Goal: Task Accomplishment & Management: Complete application form

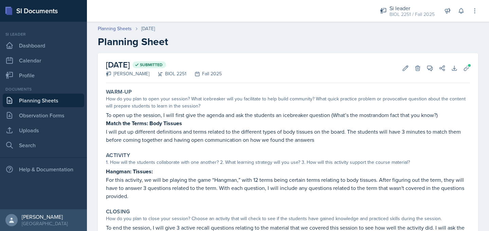
click at [62, 98] on link "Planning Sheets" at bounding box center [43, 101] width 81 height 14
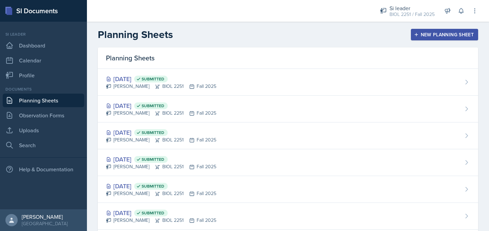
click at [419, 37] on button "New Planning Sheet" at bounding box center [444, 35] width 67 height 12
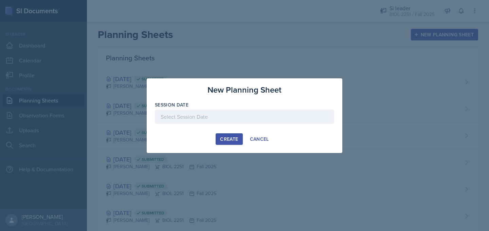
click at [259, 120] on div at bounding box center [244, 117] width 179 height 14
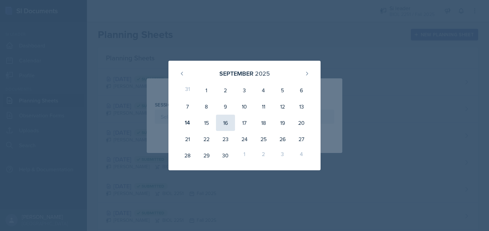
click at [226, 124] on div "16" at bounding box center [225, 123] width 19 height 16
type input "[DATE]"
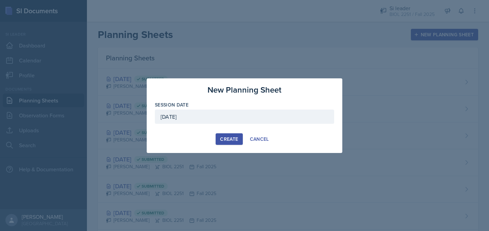
click at [233, 139] on div "Create" at bounding box center [229, 138] width 18 height 5
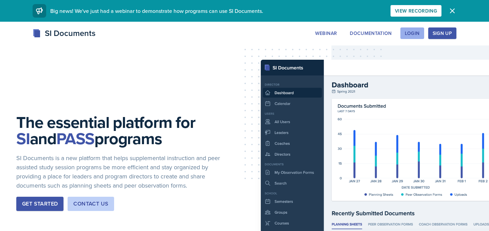
click at [415, 34] on div "Login" at bounding box center [412, 33] width 15 height 5
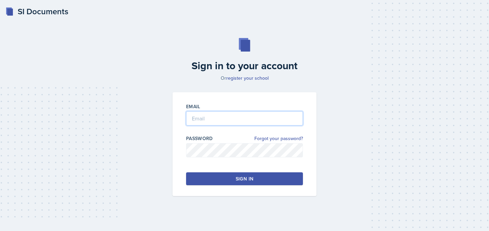
type input "[EMAIL_ADDRESS][DOMAIN_NAME]"
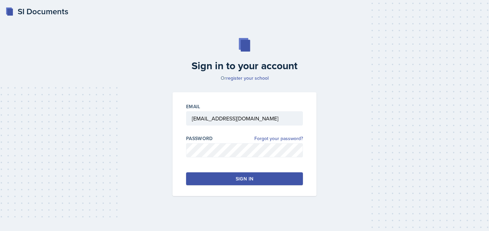
click at [254, 180] on button "Sign in" at bounding box center [244, 178] width 117 height 13
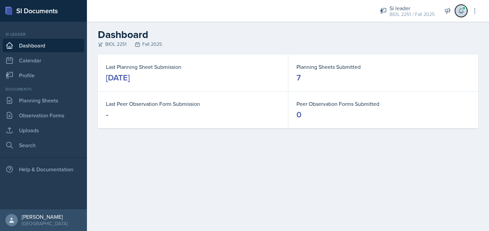
click at [459, 13] on icon at bounding box center [461, 10] width 7 height 7
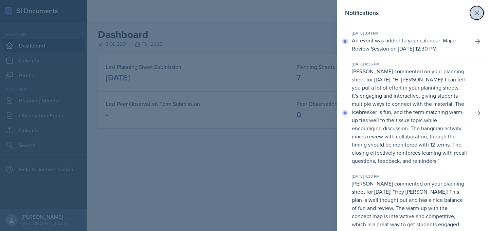
click at [473, 16] on icon at bounding box center [477, 13] width 8 height 8
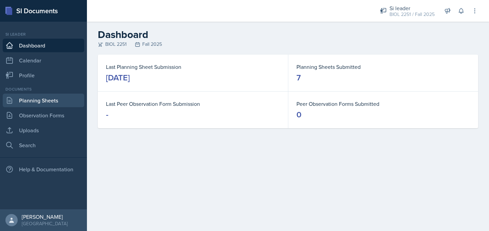
click at [71, 103] on link "Planning Sheets" at bounding box center [43, 101] width 81 height 14
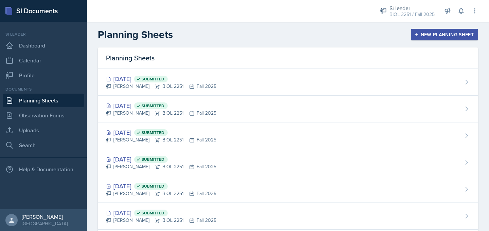
click at [429, 36] on div "New Planning Sheet" at bounding box center [444, 34] width 58 height 5
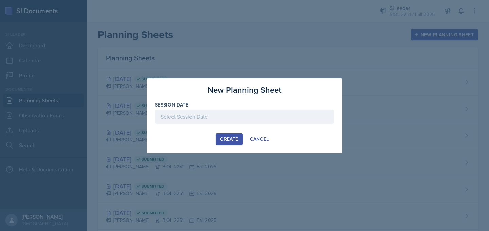
click at [240, 116] on div at bounding box center [244, 117] width 179 height 14
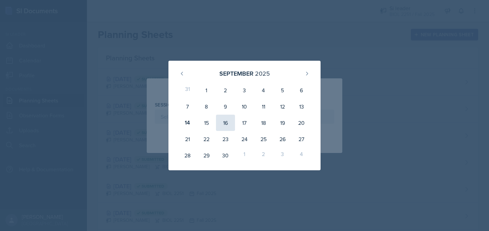
click at [225, 125] on div "16" at bounding box center [225, 123] width 19 height 16
type input "[DATE]"
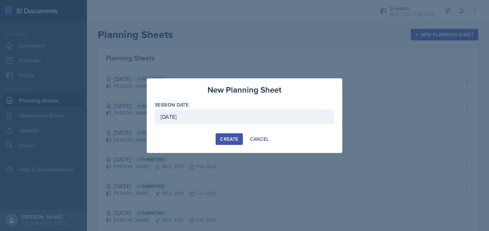
click at [224, 145] on div "New Planning Sheet Session Date [DATE] [DATE] 31 1 2 3 4 5 6 7 8 9 10 11 12 13 …" at bounding box center [245, 115] width 196 height 75
click at [225, 140] on div "Create" at bounding box center [229, 138] width 18 height 5
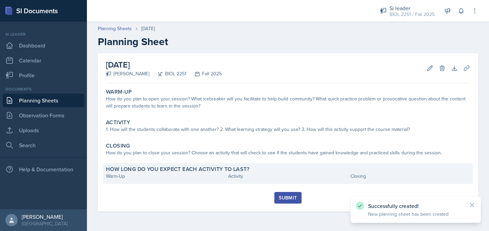
click at [144, 175] on div "Warm-Up" at bounding box center [165, 176] width 119 height 7
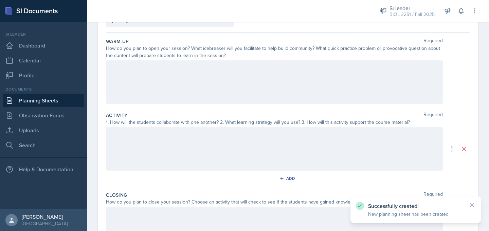
scroll to position [139, 0]
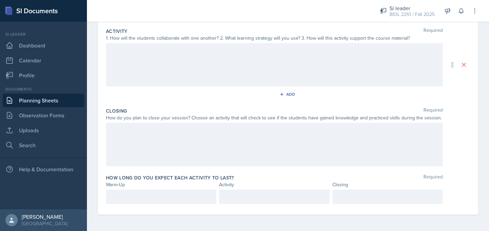
click at [128, 191] on div at bounding box center [161, 197] width 110 height 14
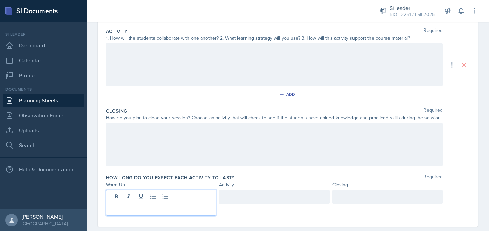
scroll to position [150, 0]
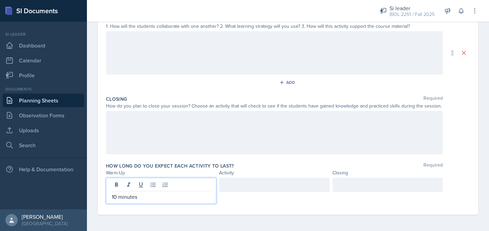
click at [375, 185] on div at bounding box center [387, 185] width 110 height 14
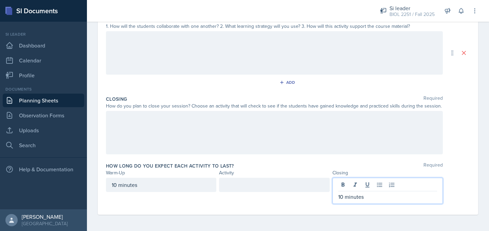
click at [305, 186] on div at bounding box center [274, 185] width 110 height 14
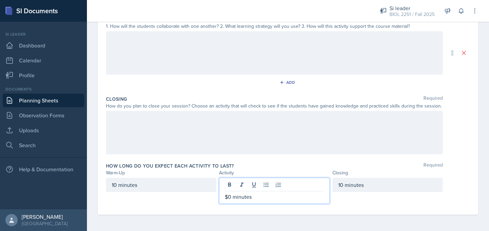
click at [229, 197] on p "$0 minutes" at bounding box center [274, 197] width 99 height 8
click at [45, 105] on link "Planning Sheets" at bounding box center [43, 101] width 81 height 14
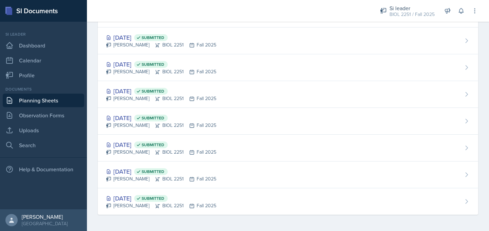
scroll to position [68, 0]
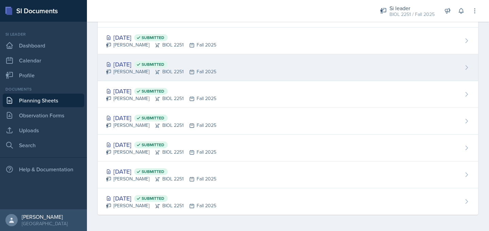
click at [118, 73] on div "[PERSON_NAME] BIOL 2251 Fall 2025" at bounding box center [161, 71] width 110 height 7
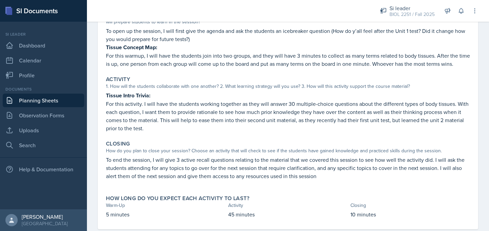
scroll to position [98, 0]
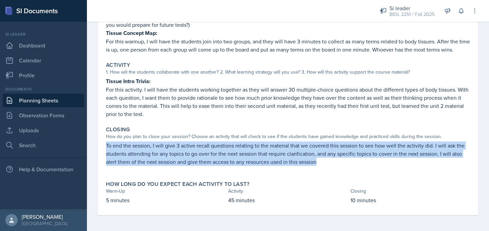
drag, startPoint x: 324, startPoint y: 161, endPoint x: 93, endPoint y: 146, distance: 231.4
click at [93, 146] on div "[DATE] Submitted [PERSON_NAME] BIOL 2251 Fall 2025 Edit Delete View Comments Co…" at bounding box center [288, 93] width 402 height 277
copy p "To end the session, I will give 3 active recall questions relating to the mater…"
click at [61, 98] on link "Planning Sheets" at bounding box center [43, 101] width 81 height 14
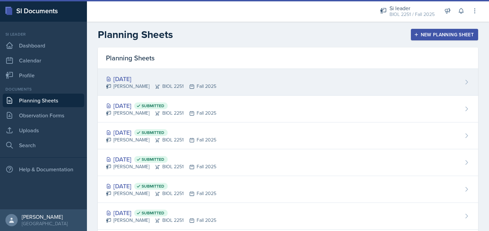
click at [138, 79] on div "[DATE]" at bounding box center [161, 78] width 110 height 9
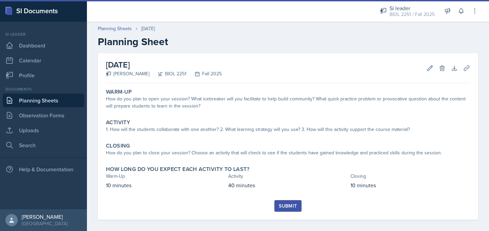
scroll to position [5, 0]
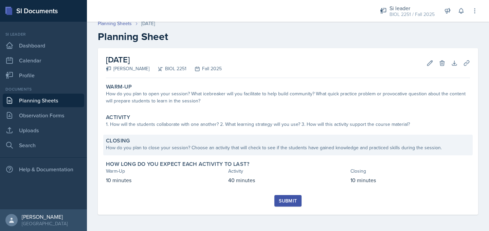
click at [161, 151] on div "How do you plan to close your session? Choose an activity that will check to se…" at bounding box center [288, 147] width 364 height 7
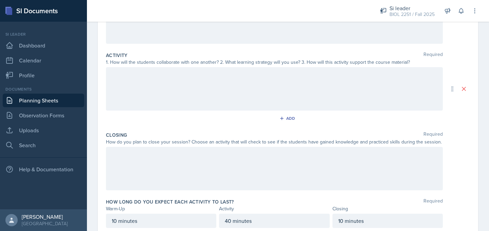
click at [154, 169] on div at bounding box center [274, 168] width 337 height 43
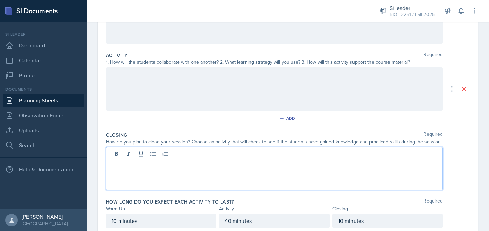
scroll to position [126, 0]
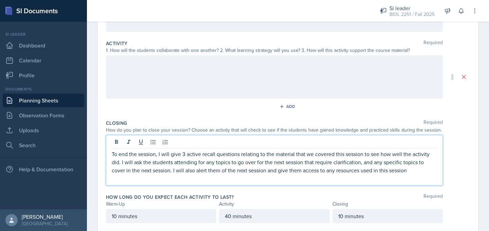
click at [55, 100] on link "Planning Sheets" at bounding box center [43, 101] width 81 height 14
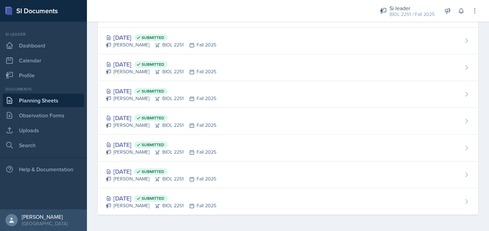
scroll to position [68, 0]
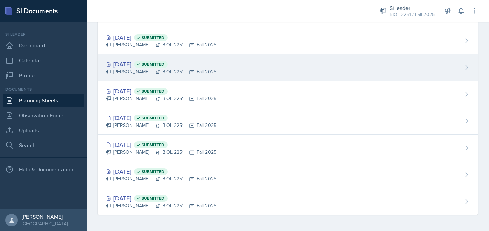
click at [132, 70] on div "[PERSON_NAME] BIOL 2251 Fall 2025" at bounding box center [161, 71] width 110 height 7
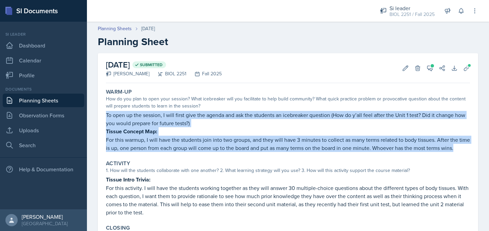
drag, startPoint x: 107, startPoint y: 116, endPoint x: 459, endPoint y: 151, distance: 354.4
click at [459, 151] on div "To open up the session, I will first give the agenda and ask the students an ic…" at bounding box center [288, 131] width 364 height 41
copy div "To open up the session, I will first give the agenda and ask the students an ic…"
click at [80, 103] on link "Planning Sheets" at bounding box center [43, 101] width 81 height 14
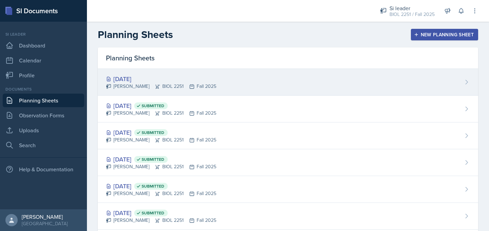
click at [136, 81] on div "[DATE]" at bounding box center [161, 78] width 110 height 9
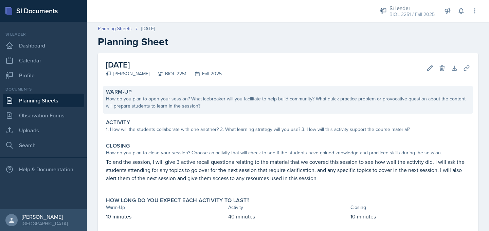
click at [157, 96] on div "How do you plan to open your session? What icebreaker will you facilitate to he…" at bounding box center [288, 102] width 364 height 14
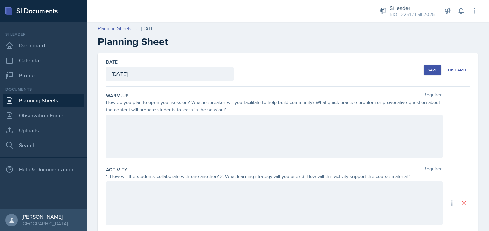
click at [153, 132] on div at bounding box center [274, 136] width 337 height 43
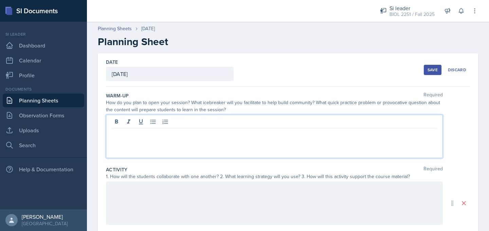
paste div
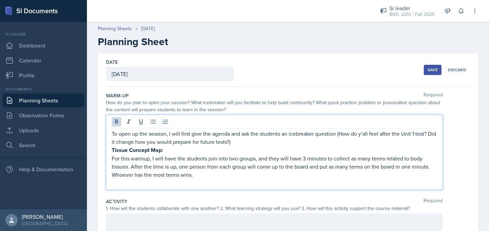
click at [127, 151] on strong "Tissue Concept Map:" at bounding box center [137, 150] width 51 height 8
click at [127, 167] on p "For this warmup, I will have the students join into two groups, and they will h…" at bounding box center [274, 166] width 325 height 24
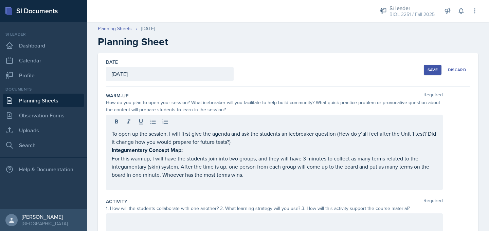
click at [171, 194] on div "Warm-Up Required How do you plan to open your session? What icebreaker will you…" at bounding box center [288, 143] width 364 height 106
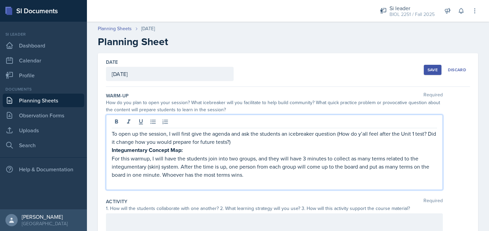
drag, startPoint x: 229, startPoint y: 131, endPoint x: 342, endPoint y: 134, distance: 113.1
click at [342, 134] on p "To open up the session, I will first give the agenda and ask the students an ic…" at bounding box center [274, 138] width 325 height 16
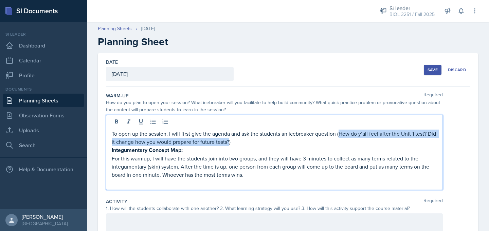
drag, startPoint x: 340, startPoint y: 134, endPoint x: 229, endPoint y: 142, distance: 110.6
click at [229, 142] on p "To open up the session, I will first give the agenda and ask the students an ic…" at bounding box center [274, 138] width 325 height 16
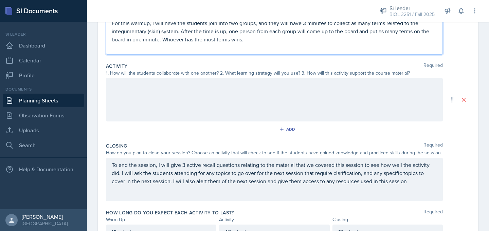
scroll to position [144, 0]
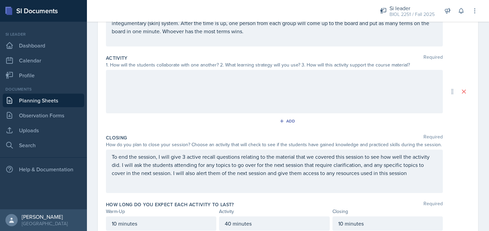
click at [221, 84] on div at bounding box center [274, 91] width 337 height 43
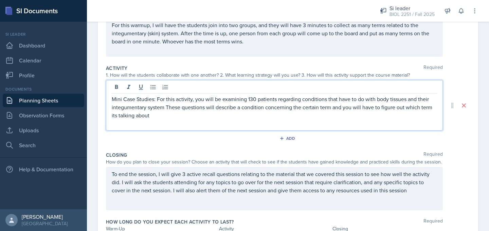
scroll to position [121, 0]
click at [156, 100] on p "Mini Case Studies: For this activity, you will be examining 130 patients regard…" at bounding box center [274, 107] width 325 height 24
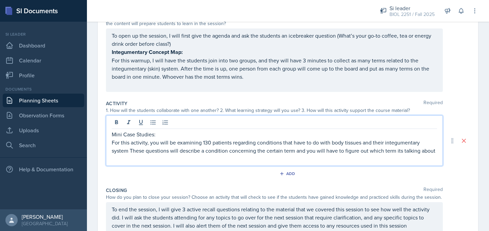
scroll to position [75, 0]
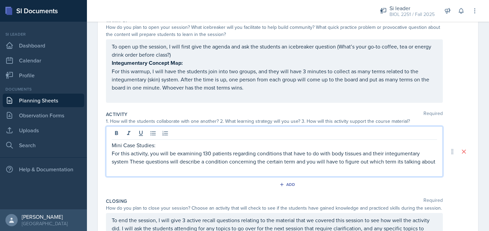
drag, startPoint x: 158, startPoint y: 144, endPoint x: 110, endPoint y: 146, distance: 47.9
click at [110, 146] on div "Mini Case Studies: For this activity, you will be examining 130 patients regard…" at bounding box center [274, 151] width 337 height 51
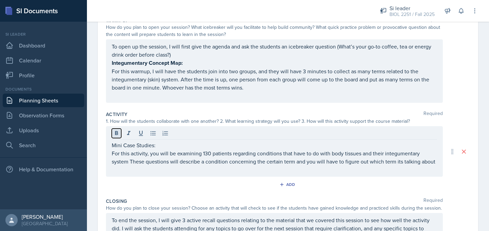
click at [114, 135] on icon at bounding box center [116, 133] width 7 height 7
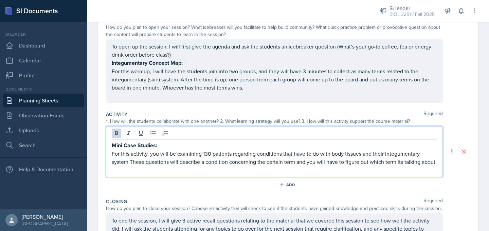
click at [158, 154] on p "For this activity, you will be examining 130 patients regarding conditions that…" at bounding box center [274, 158] width 325 height 16
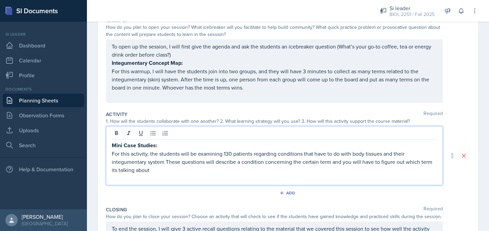
click at [224, 155] on p "For this activity, the students will be examining 130 patients regarding condit…" at bounding box center [274, 162] width 325 height 24
click at [165, 163] on p "For this activity, the students will be examining 30 patients regarding conditi…" at bounding box center [274, 162] width 325 height 24
click at [328, 163] on p "For this activity, the students will be examining 30 patients regarding conditi…" at bounding box center [274, 162] width 325 height 24
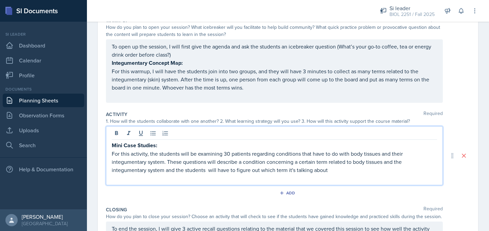
click at [331, 169] on p "For this activity, the students will be examining 30 patients regarding conditi…" at bounding box center [274, 162] width 325 height 24
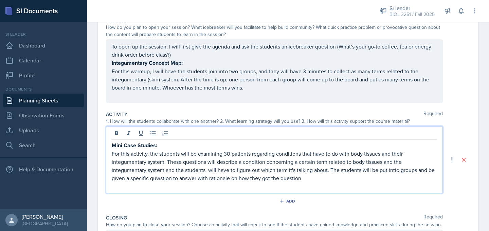
click at [207, 172] on p "For this activity, the students will be examining 30 patients regarding conditi…" at bounding box center [274, 166] width 325 height 33
click at [301, 180] on p "For this activity, the students will be examining 30 patients regarding conditi…" at bounding box center [274, 166] width 325 height 33
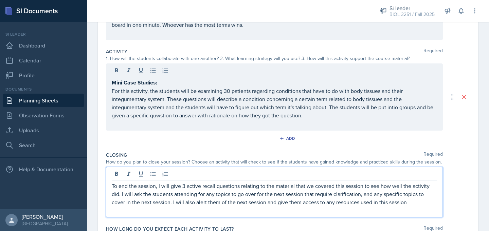
scroll to position [150, 0]
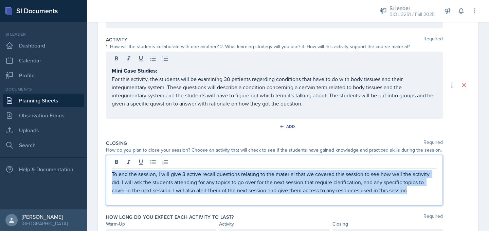
drag, startPoint x: 413, startPoint y: 193, endPoint x: 112, endPoint y: 176, distance: 301.6
click at [112, 176] on p "To end the session, I will give 3 active recall questions relating to the mater…" at bounding box center [274, 182] width 325 height 24
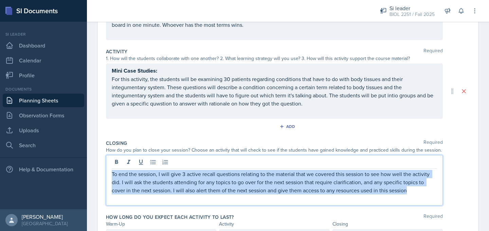
copy p "To end the session, I will give 3 active recall questions relating to the mater…"
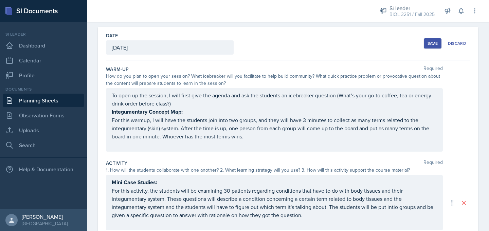
scroll to position [0, 0]
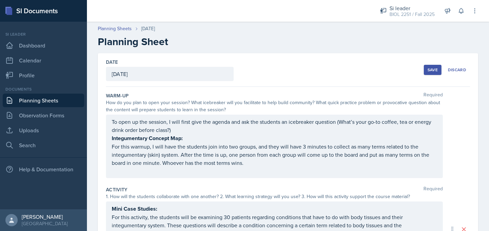
click at [424, 73] on button "Save" at bounding box center [433, 70] width 18 height 10
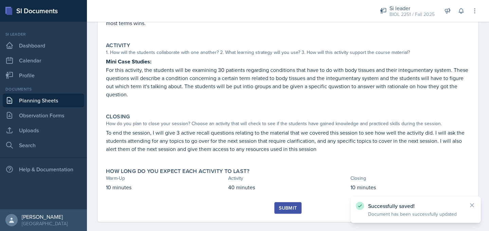
scroll to position [140, 0]
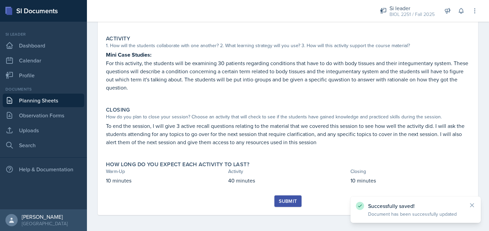
click at [279, 204] on div "Submit" at bounding box center [288, 201] width 18 height 5
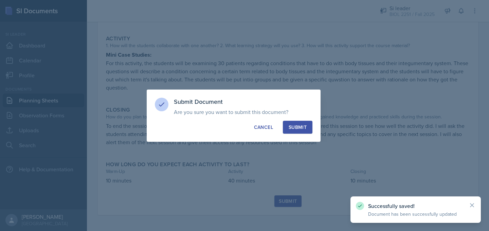
click at [293, 129] on div "Submit" at bounding box center [298, 127] width 18 height 7
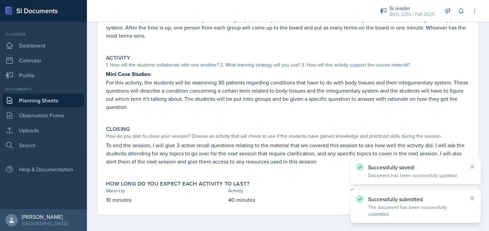
scroll to position [120, 0]
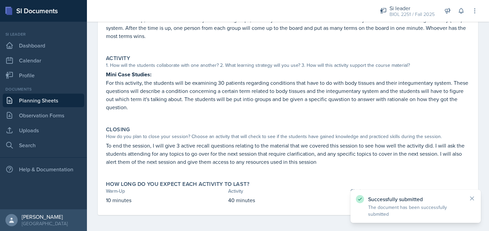
click at [69, 102] on link "Planning Sheets" at bounding box center [43, 101] width 81 height 14
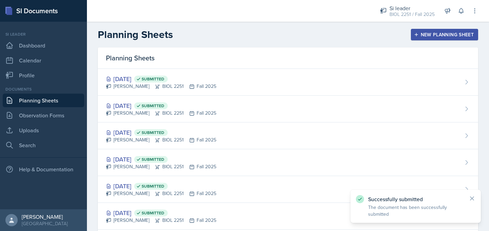
click at [431, 40] on button "New Planning Sheet" at bounding box center [444, 35] width 67 height 12
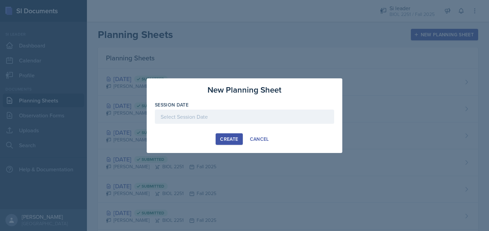
click at [257, 118] on div at bounding box center [244, 117] width 179 height 14
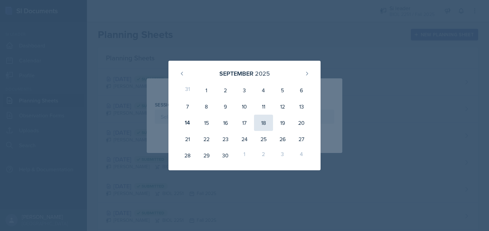
click at [267, 121] on div "18" at bounding box center [263, 123] width 19 height 16
type input "[DATE]"
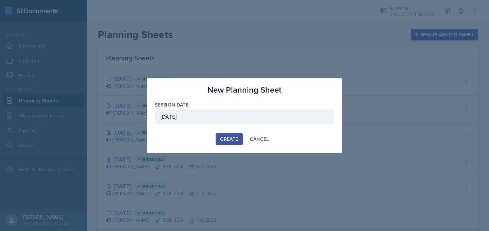
click at [224, 137] on div "Create" at bounding box center [229, 138] width 18 height 5
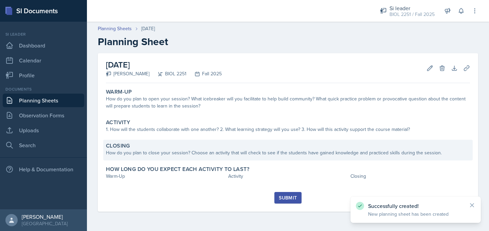
click at [161, 159] on div "Closing How do you plan to close your session? Choose an activity that will che…" at bounding box center [287, 150] width 369 height 21
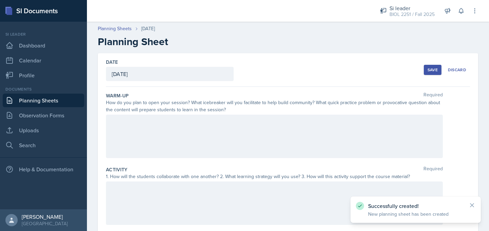
scroll to position [139, 0]
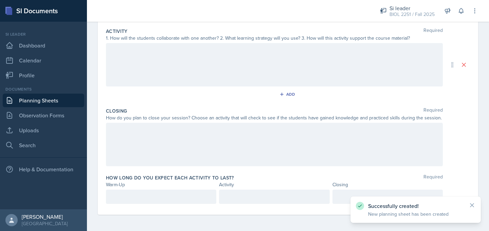
click at [159, 149] on div at bounding box center [274, 144] width 337 height 43
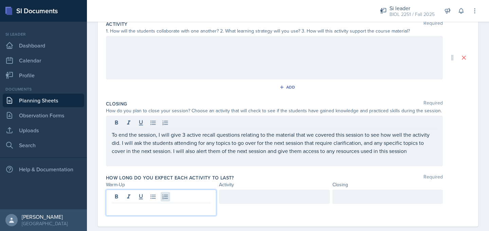
scroll to position [143, 0]
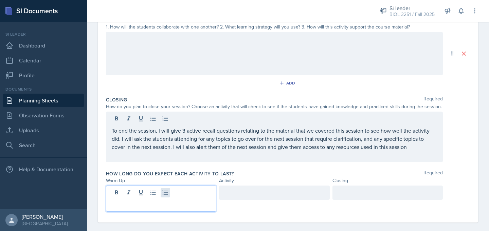
click at [162, 197] on div at bounding box center [161, 199] width 110 height 26
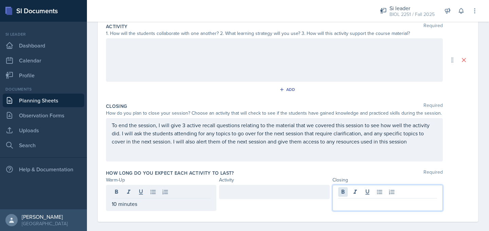
click at [344, 193] on div at bounding box center [387, 198] width 110 height 26
click at [114, 194] on div "10 minutes" at bounding box center [161, 192] width 110 height 14
click at [348, 189] on div at bounding box center [387, 198] width 110 height 26
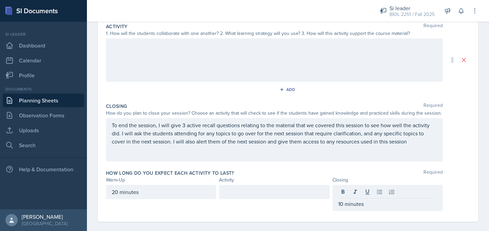
click at [292, 196] on div at bounding box center [274, 192] width 110 height 14
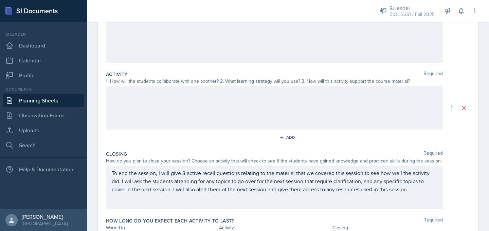
scroll to position [84, 0]
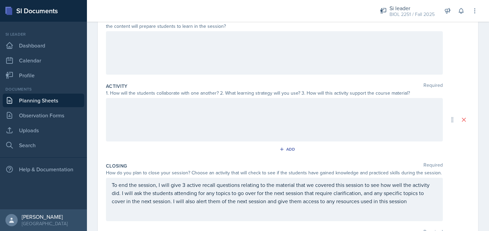
click at [56, 102] on link "Planning Sheets" at bounding box center [43, 101] width 81 height 14
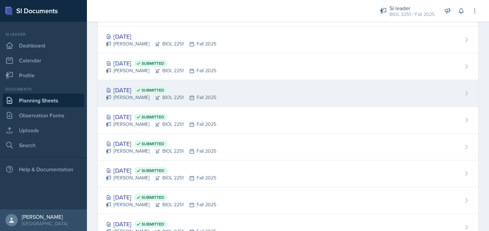
scroll to position [40, 0]
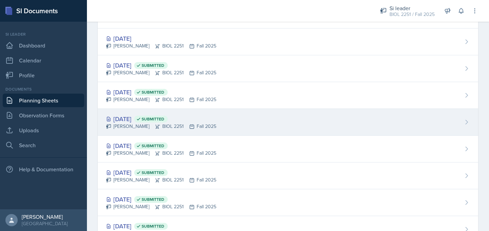
click at [134, 118] on div "[DATE] Submitted" at bounding box center [161, 118] width 110 height 9
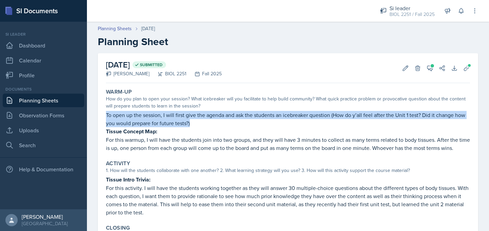
drag, startPoint x: 104, startPoint y: 115, endPoint x: 195, endPoint y: 124, distance: 90.8
click at [195, 124] on div "Warm-Up How do you plan to open your session? What icebreaker will you facilita…" at bounding box center [287, 120] width 369 height 69
copy p "To open up the session, I will first give the agenda and ask the students an ic…"
click at [67, 102] on link "Planning Sheets" at bounding box center [43, 101] width 81 height 14
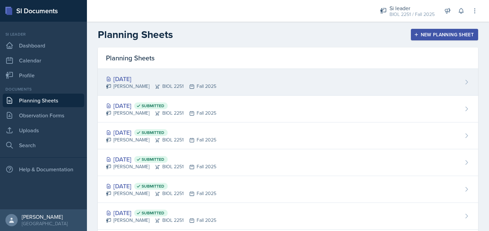
click at [123, 87] on div "[PERSON_NAME] BIOL 2251 Fall 2025" at bounding box center [161, 86] width 110 height 7
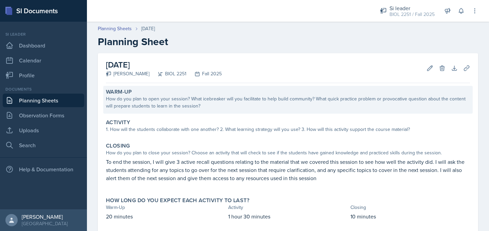
click at [122, 108] on div "How do you plan to open your session? What icebreaker will you facilitate to he…" at bounding box center [288, 102] width 364 height 14
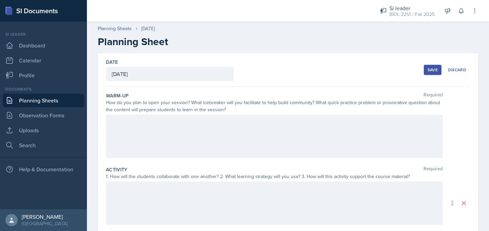
click at [120, 131] on div at bounding box center [274, 136] width 337 height 43
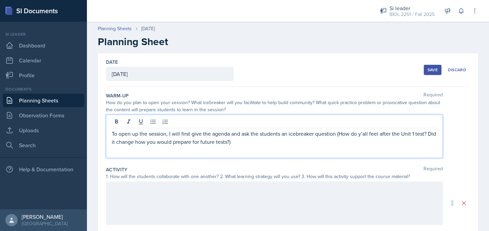
click at [50, 97] on link "Planning Sheets" at bounding box center [43, 101] width 81 height 14
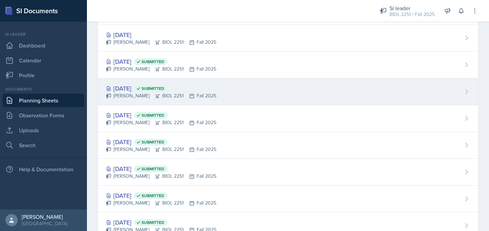
scroll to position [44, 0]
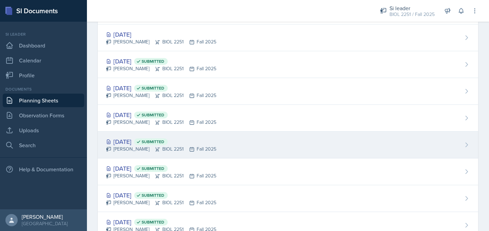
click at [134, 146] on div "[PERSON_NAME] BIOL 2251 Fall 2025" at bounding box center [161, 149] width 110 height 7
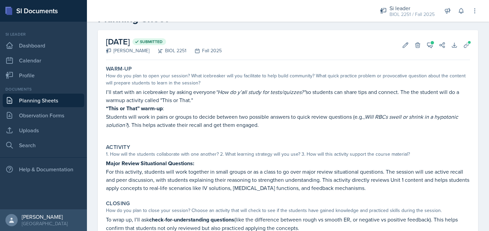
scroll to position [25, 0]
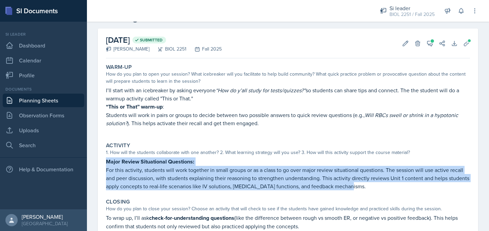
drag, startPoint x: 103, startPoint y: 156, endPoint x: 347, endPoint y: 185, distance: 245.5
click at [347, 185] on div "Activity 1. How will the students collaborate with one another? 2. What learnin…" at bounding box center [287, 167] width 369 height 54
copy div "Major Review Situational Questions: For this activity, students will work toget…"
click at [76, 102] on link "Planning Sheets" at bounding box center [43, 101] width 81 height 14
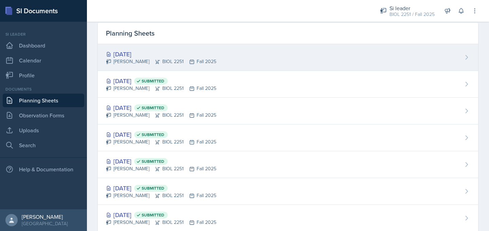
click at [135, 59] on div "[PERSON_NAME] BIOL 2251 Fall 2025" at bounding box center [161, 61] width 110 height 7
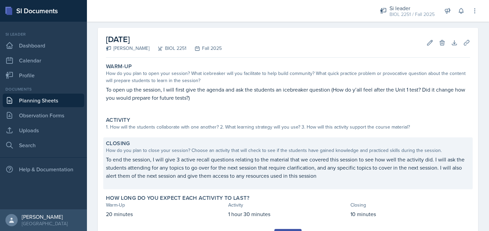
scroll to position [26, 0]
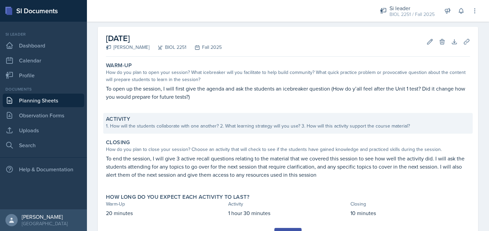
click at [139, 129] on div "1. How will the students collaborate with one another? 2. What learning strateg…" at bounding box center [288, 126] width 364 height 7
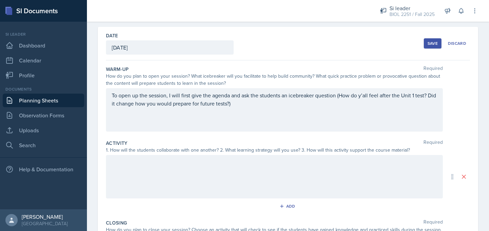
click at [132, 165] on div at bounding box center [274, 176] width 337 height 43
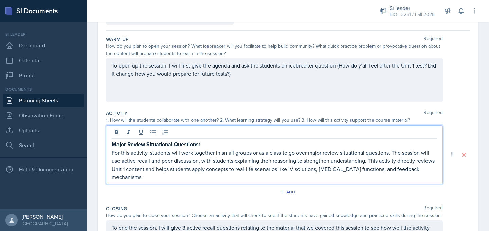
scroll to position [57, 0]
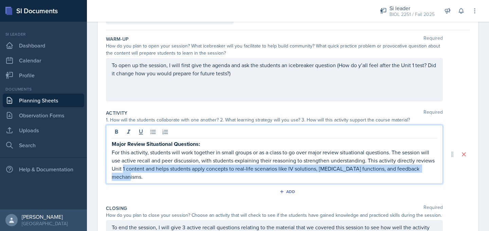
drag, startPoint x: 431, startPoint y: 167, endPoint x: 123, endPoint y: 169, distance: 308.6
click at [123, 169] on p "For this activity, students will work together in small groups or as a class to…" at bounding box center [274, 164] width 325 height 33
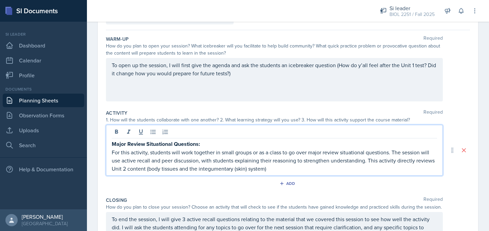
click at [392, 154] on p "For this activity, students will work together in small groups or as a class to…" at bounding box center [274, 160] width 325 height 24
click at [300, 172] on p "For this activity, students will work together in small groups or as a class to…" at bounding box center [274, 160] width 325 height 24
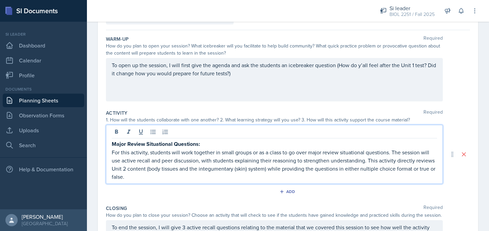
click at [310, 153] on p "For this activity, students will work together in small groups or as a class to…" at bounding box center [274, 164] width 325 height 33
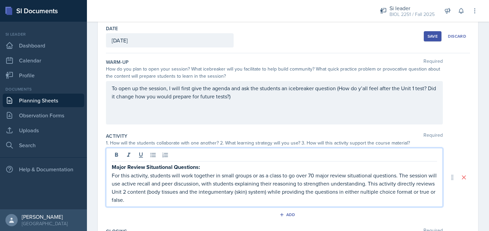
scroll to position [25, 0]
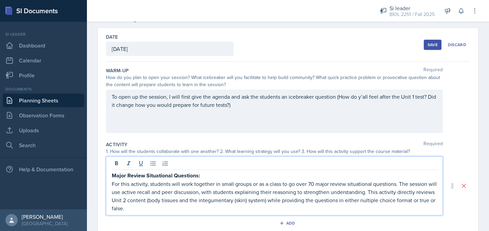
click at [69, 101] on link "Planning Sheets" at bounding box center [43, 101] width 81 height 14
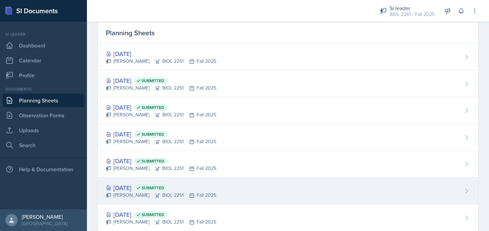
click at [131, 186] on div "[DATE] Submitted" at bounding box center [161, 187] width 110 height 9
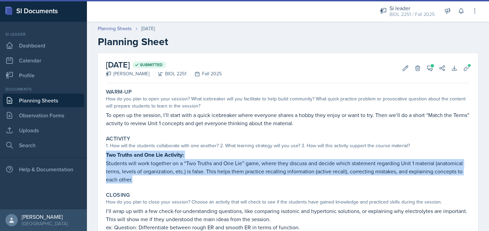
drag, startPoint x: 105, startPoint y: 154, endPoint x: 133, endPoint y: 183, distance: 40.6
click at [133, 183] on div "Activity 1. How will the students collaborate with one another? 2. What learnin…" at bounding box center [287, 160] width 369 height 54
copy div "Two Truths and One Lie Activity: Students will work together on a “Two Truths a…"
click at [49, 100] on link "Planning Sheets" at bounding box center [43, 101] width 81 height 14
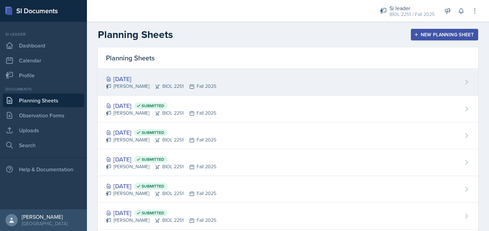
click at [128, 84] on div "[PERSON_NAME] BIOL 2251 Fall 2025" at bounding box center [161, 86] width 110 height 7
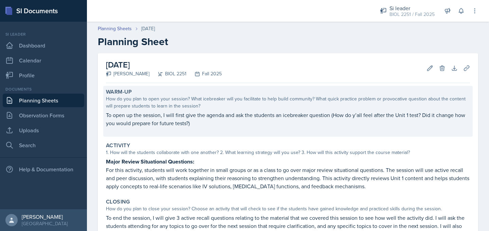
click at [197, 129] on p at bounding box center [288, 130] width 364 height 7
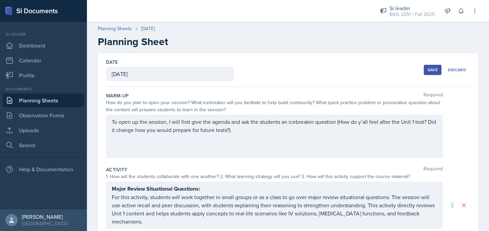
click at [213, 138] on div "To open up the session, I will first give the agenda and ask the students an ic…" at bounding box center [274, 130] width 325 height 24
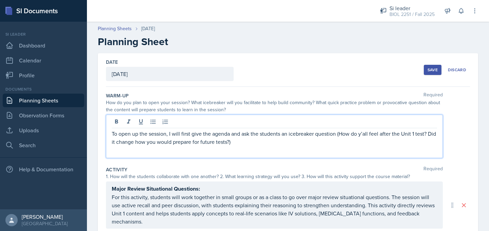
click at [244, 142] on p "To open up the session, I will first give the agenda and ask the students an ic…" at bounding box center [274, 138] width 325 height 16
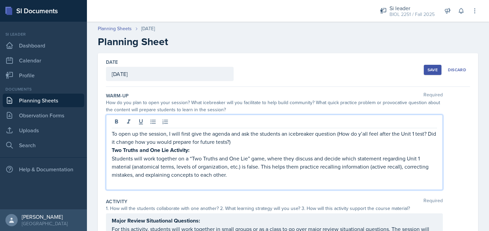
click at [198, 185] on p at bounding box center [274, 183] width 325 height 8
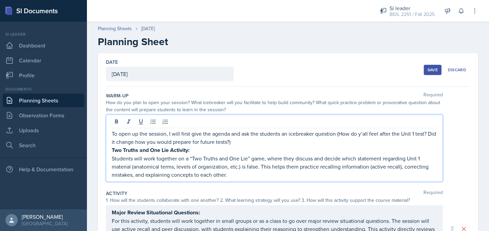
click at [112, 160] on p "Students will work together on a “Two Truths and One Lie” game, where they disc…" at bounding box center [274, 166] width 325 height 24
click at [150, 168] on p "As a warm up, Students will work together on a “Two Truths and One Lie” game, w…" at bounding box center [274, 166] width 325 height 24
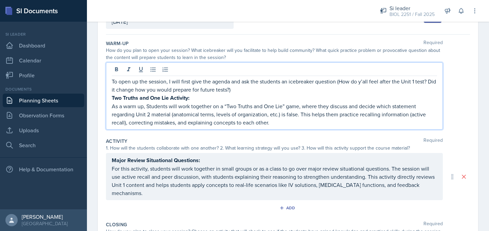
scroll to position [58, 0]
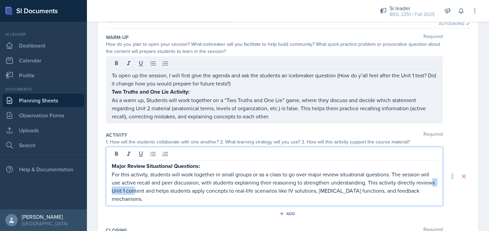
drag, startPoint x: 430, startPoint y: 179, endPoint x: 136, endPoint y: 191, distance: 294.6
click at [136, 191] on p "For this activity, students will work together in small groups or as a class to…" at bounding box center [274, 186] width 325 height 33
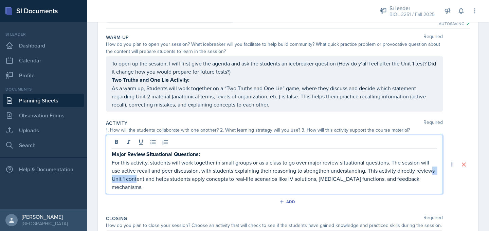
scroll to position [47, 0]
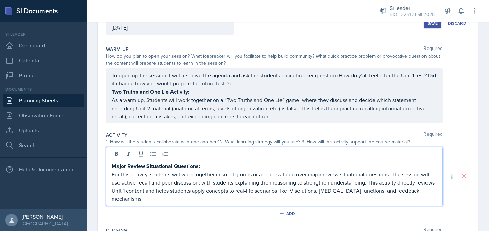
click at [430, 191] on p "For this activity, students will work together in small groups or as a class to…" at bounding box center [274, 186] width 325 height 33
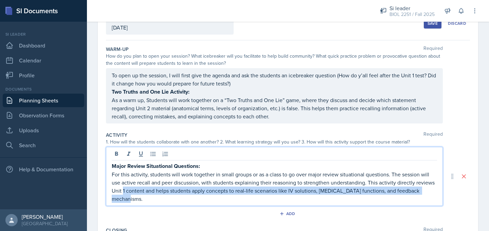
drag, startPoint x: 434, startPoint y: 191, endPoint x: 124, endPoint y: 191, distance: 309.9
click at [124, 191] on p "For this activity, students will work together in small groups or as a class to…" at bounding box center [274, 186] width 325 height 33
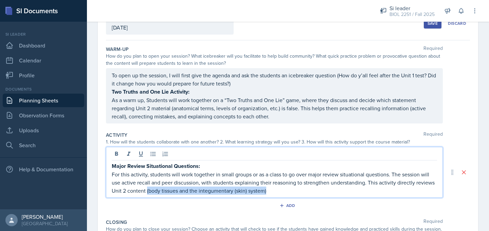
drag, startPoint x: 272, startPoint y: 190, endPoint x: 147, endPoint y: 192, distance: 125.0
click at [147, 192] on p "For this activity, students will work together in small groups or as a class to…" at bounding box center [274, 182] width 325 height 24
copy p "(body tissues and the integumentary (skin) system)"
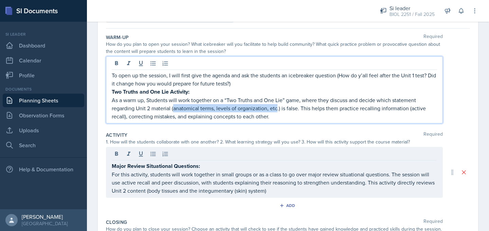
drag, startPoint x: 278, startPoint y: 110, endPoint x: 174, endPoint y: 106, distance: 103.9
click at [174, 106] on p "As a warm up, Students will work together on a “Two Truths and One Lie” game, w…" at bounding box center [274, 108] width 325 height 24
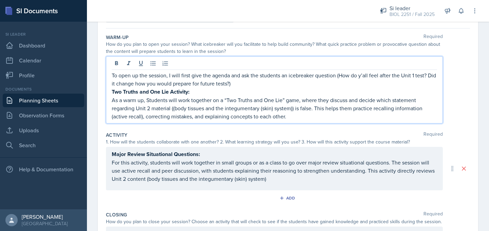
click at [272, 181] on p "For this activity, students will work together in small groups or as a class to…" at bounding box center [274, 171] width 325 height 24
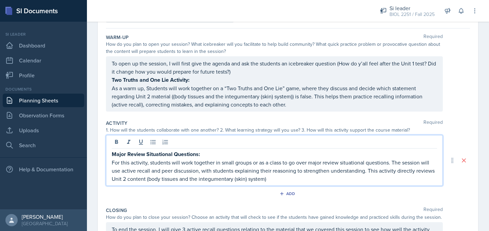
scroll to position [47, 0]
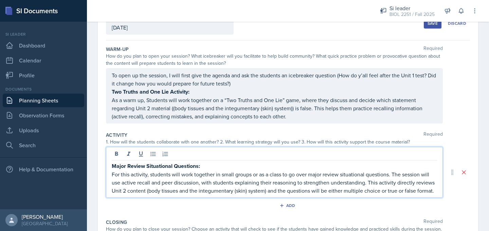
click at [309, 177] on p "For this activity, students will work together in small groups or as a class to…" at bounding box center [274, 182] width 325 height 24
click at [282, 176] on p "For this activity, students will work together in small groups or as a class to…" at bounding box center [274, 182] width 325 height 24
click at [423, 194] on p "For this activity, students will work together in small groups to go over 70 ma…" at bounding box center [274, 182] width 325 height 24
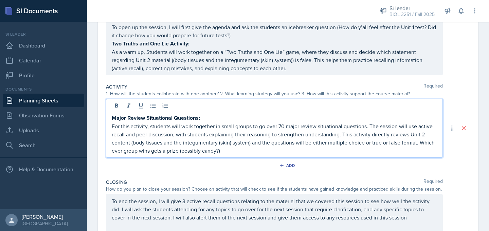
scroll to position [0, 0]
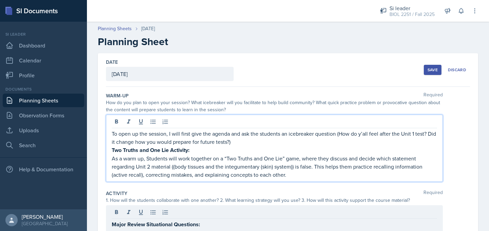
drag, startPoint x: 228, startPoint y: 132, endPoint x: 342, endPoint y: 136, distance: 113.5
click at [342, 136] on p "To open up the session, I will first give the agenda and ask the students an ic…" at bounding box center [274, 138] width 325 height 16
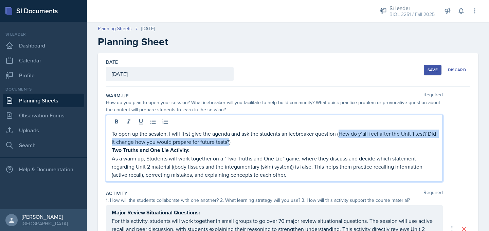
drag, startPoint x: 339, startPoint y: 136, endPoint x: 229, endPoint y: 143, distance: 110.5
click at [229, 143] on p "To open up the session, I will first give the agenda and ask the students an ic…" at bounding box center [274, 138] width 325 height 16
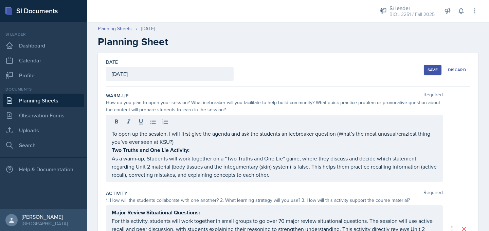
click at [429, 71] on div "Save" at bounding box center [432, 69] width 10 height 5
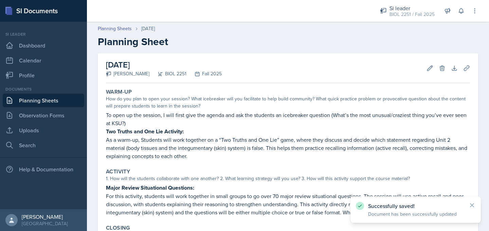
scroll to position [118, 0]
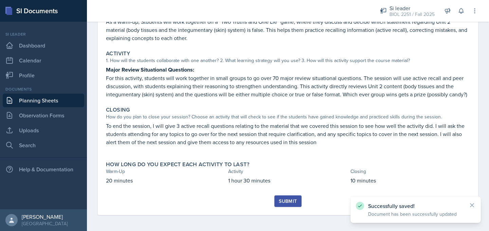
click at [285, 199] on div "Submit" at bounding box center [288, 201] width 18 height 5
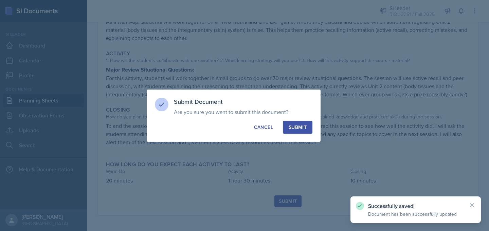
click at [303, 124] on div "Submit" at bounding box center [298, 127] width 18 height 7
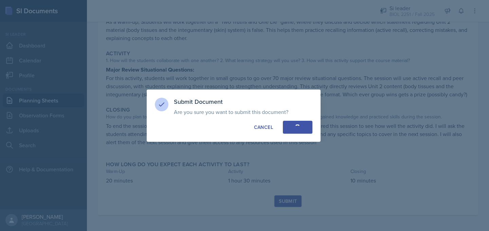
scroll to position [98, 0]
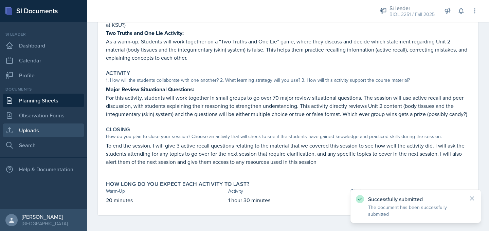
click at [51, 128] on link "Uploads" at bounding box center [43, 131] width 81 height 14
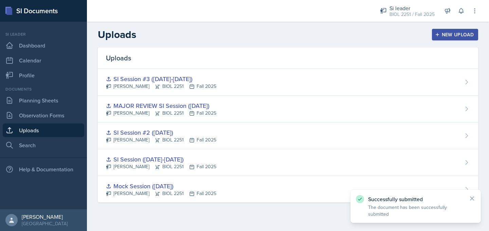
click at [436, 35] on icon "button" at bounding box center [437, 34] width 5 height 5
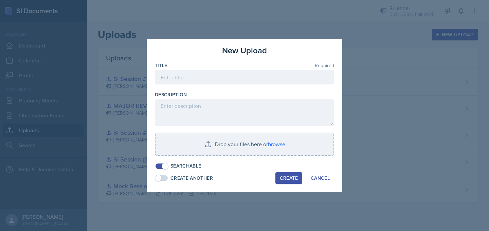
click at [257, 85] on div at bounding box center [244, 88] width 179 height 7
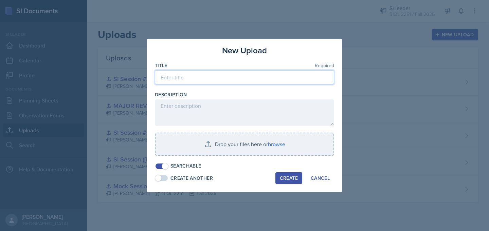
click at [257, 79] on input at bounding box center [244, 77] width 179 height 14
click at [186, 78] on input "SI Session ([DATE])" at bounding box center [244, 77] width 179 height 14
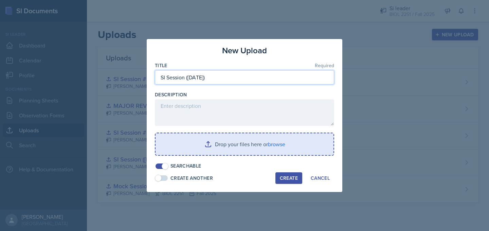
type input "SI Session ([DATE])"
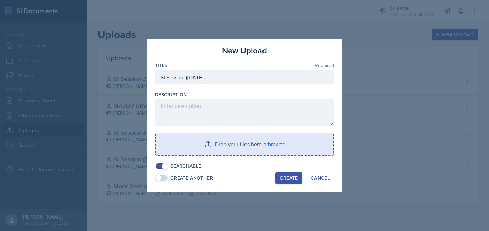
click at [199, 145] on input "file" at bounding box center [244, 144] width 178 height 22
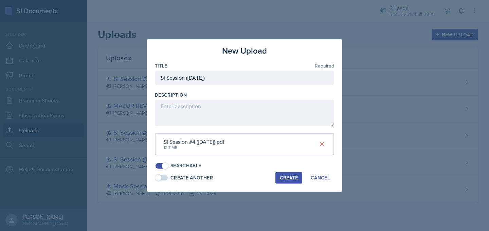
click at [293, 181] on div "Create" at bounding box center [289, 177] width 18 height 5
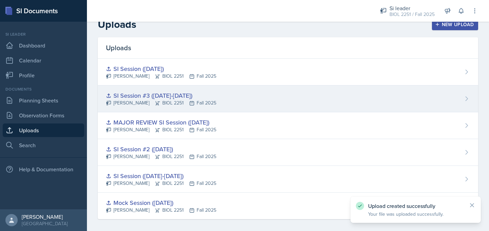
scroll to position [15, 0]
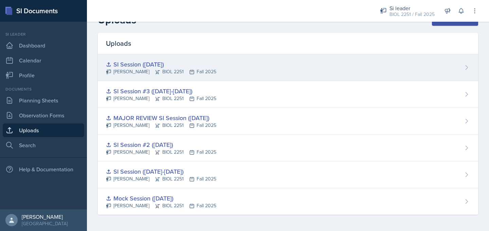
click at [466, 68] on icon at bounding box center [466, 67] width 7 height 7
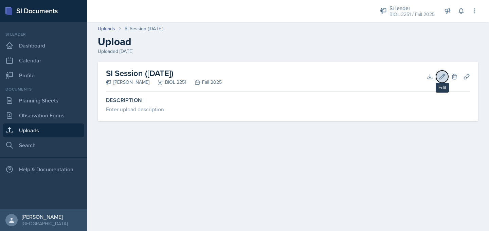
click at [438, 76] on button "Edit" at bounding box center [442, 77] width 12 height 12
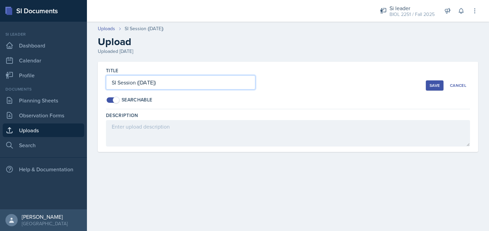
click at [136, 82] on input "SI Session ([DATE])" at bounding box center [180, 82] width 149 height 14
type input "SI Session #4 ([DATE])"
click at [432, 85] on div "Save" at bounding box center [434, 85] width 10 height 5
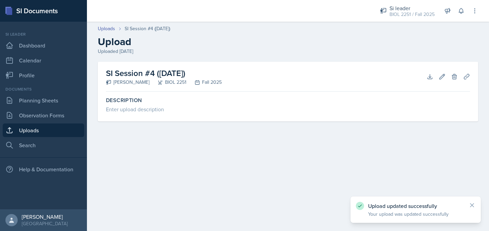
click at [23, 133] on link "Uploads" at bounding box center [43, 131] width 81 height 14
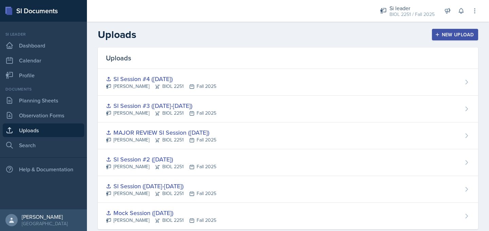
click at [443, 39] on button "New Upload" at bounding box center [455, 35] width 47 height 12
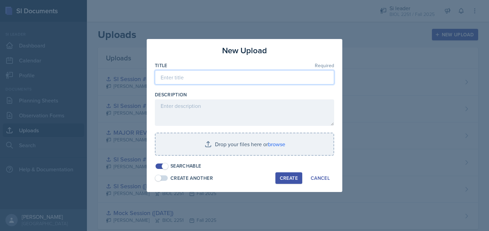
click at [278, 80] on input at bounding box center [244, 77] width 179 height 14
click at [162, 78] on input "MAJOR REVIEW" at bounding box center [244, 77] width 179 height 14
click at [241, 75] on input "SI Session MAJOR REVIEW" at bounding box center [244, 77] width 179 height 14
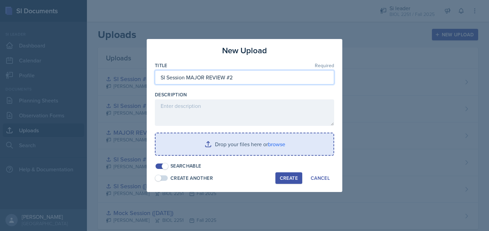
type input "SI Session MAJOR REVIEW #2"
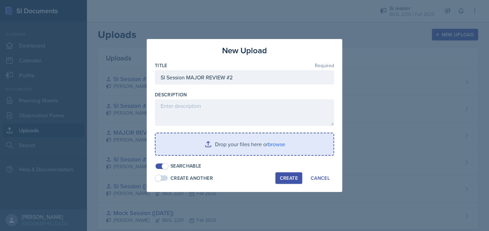
click at [238, 149] on input "file" at bounding box center [244, 144] width 178 height 22
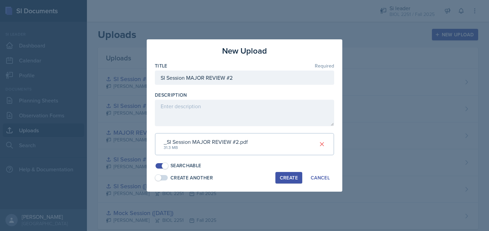
click at [287, 177] on div "Create" at bounding box center [289, 177] width 18 height 5
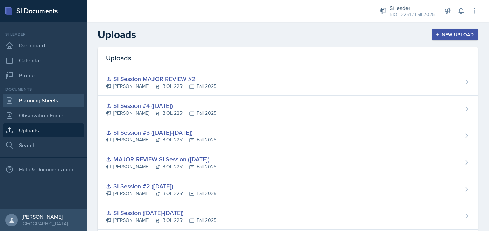
click at [54, 100] on link "Planning Sheets" at bounding box center [43, 101] width 81 height 14
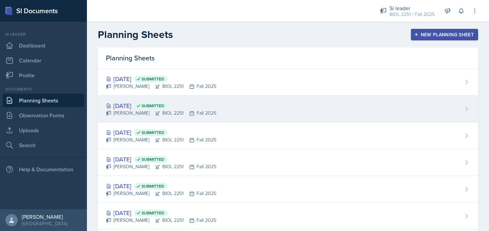
click at [208, 114] on div "[PERSON_NAME] BIOL 2251 Fall 2025" at bounding box center [161, 113] width 110 height 7
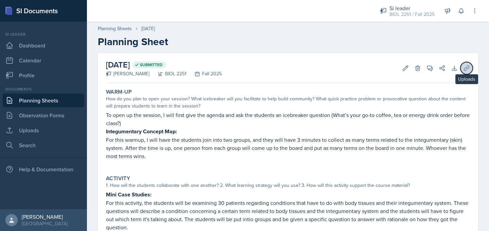
click at [464, 69] on icon at bounding box center [466, 68] width 7 height 7
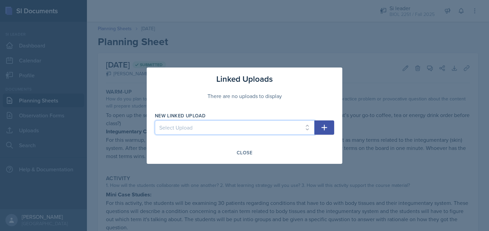
click at [307, 128] on select "Select Upload Mock Session ([DATE]) SI Session ([DATE]-[DATE]) SI Session #2 ([…" at bounding box center [235, 128] width 160 height 14
select select "db1ef68b-f324-493f-ac1e-54f36fad0c91"
click at [155, 121] on select "Select Upload Mock Session ([DATE]) SI Session ([DATE]-[DATE]) SI Session #2 ([…" at bounding box center [235, 128] width 160 height 14
click at [320, 129] on icon "button" at bounding box center [324, 128] width 8 height 8
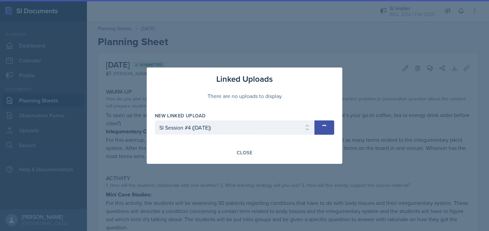
select select
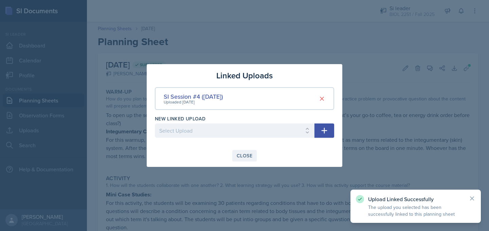
click at [252, 156] on div "Close" at bounding box center [245, 155] width 16 height 5
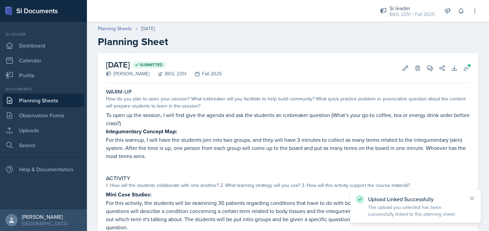
click at [65, 100] on link "Planning Sheets" at bounding box center [43, 101] width 81 height 14
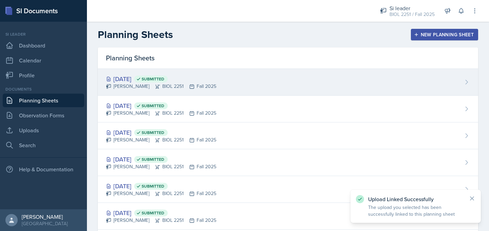
click at [127, 85] on div "[PERSON_NAME] BIOL 2251 Fall 2025" at bounding box center [161, 86] width 110 height 7
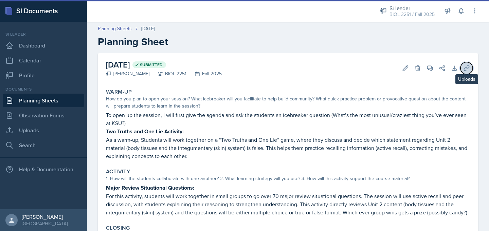
click at [464, 69] on icon at bounding box center [466, 68] width 7 height 7
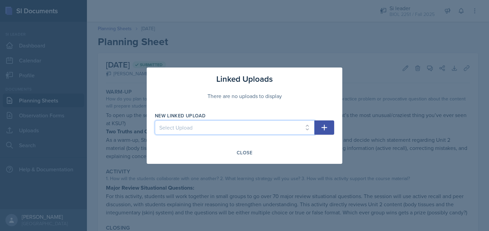
click at [308, 127] on select "Select Upload Mock Session ([DATE]) SI Session ([DATE]-[DATE]) SI Session #2 ([…" at bounding box center [235, 128] width 160 height 14
select select "25e099d2-0a1c-4194-b1b6-305b49c0eba9"
click at [155, 121] on select "Select Upload Mock Session ([DATE]) SI Session ([DATE]-[DATE]) SI Session #2 ([…" at bounding box center [235, 128] width 160 height 14
click at [324, 125] on icon "button" at bounding box center [324, 128] width 6 height 6
select select
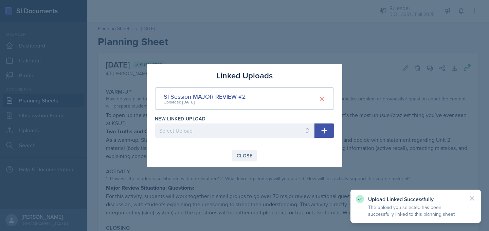
click at [250, 153] on div "Close" at bounding box center [245, 155] width 16 height 5
